Goal: Information Seeking & Learning: Learn about a topic

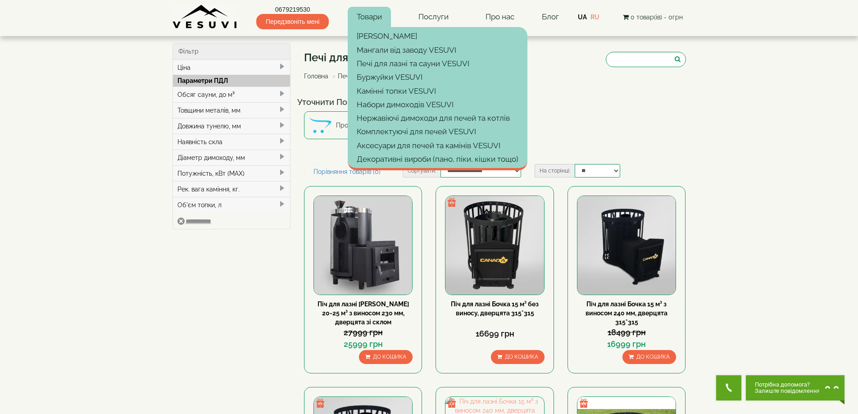
click at [354, 18] on link "Товари" at bounding box center [369, 17] width 43 height 21
click at [370, 33] on link "[PERSON_NAME]" at bounding box center [438, 36] width 180 height 14
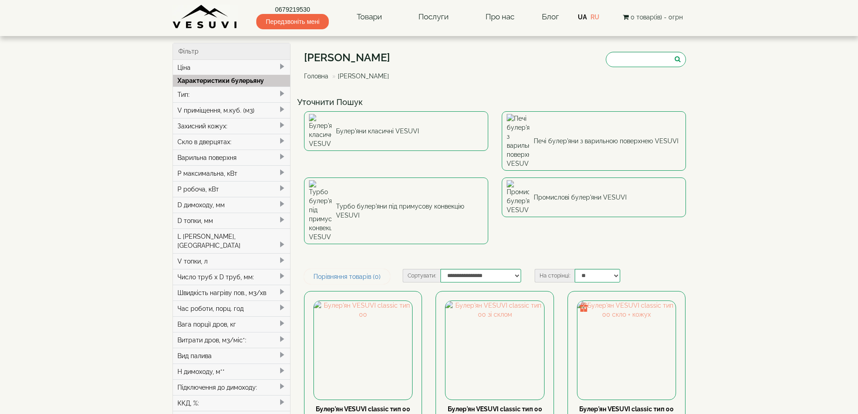
click at [200, 111] on div "V приміщення, м.куб. (м3)" at bounding box center [232, 110] width 118 height 16
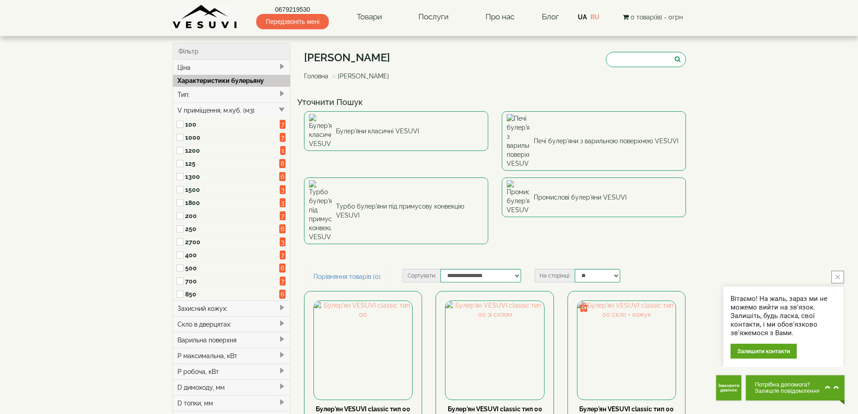
click at [199, 110] on div "V приміщення, м.куб. (м3)" at bounding box center [232, 110] width 118 height 16
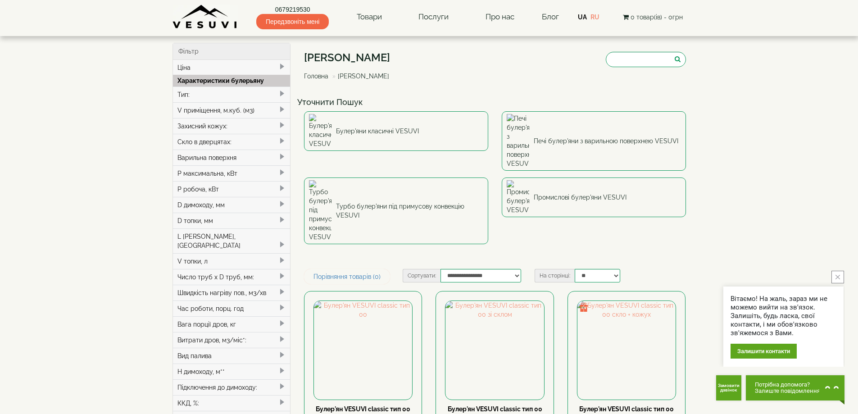
click at [199, 110] on div "V приміщення, м.куб. (м3)" at bounding box center [232, 110] width 118 height 16
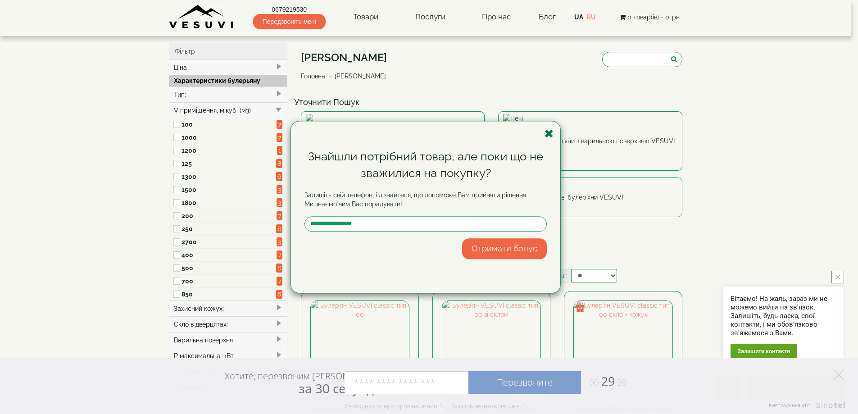
click at [544, 130] on icon "button" at bounding box center [548, 133] width 9 height 11
